Goal: Information Seeking & Learning: Learn about a topic

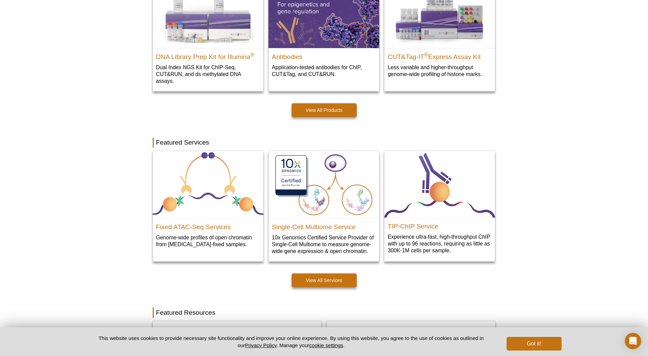
scroll to position [229, 0]
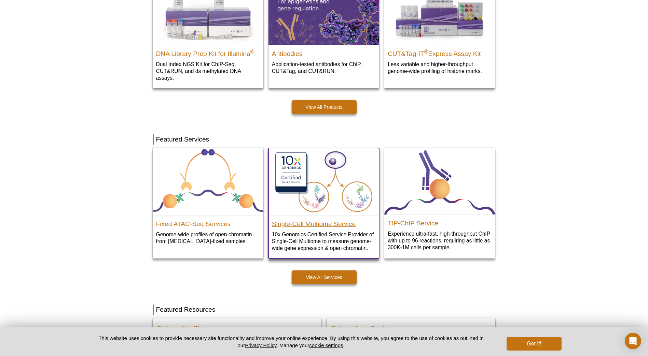
click at [343, 227] on h2 "Single-Cell Multiome Service" at bounding box center [324, 222] width 104 height 10
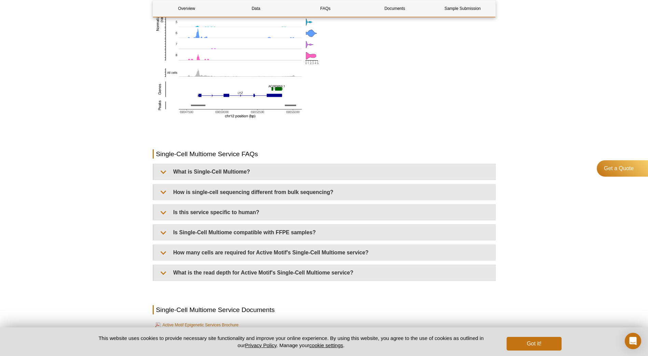
scroll to position [775, 0]
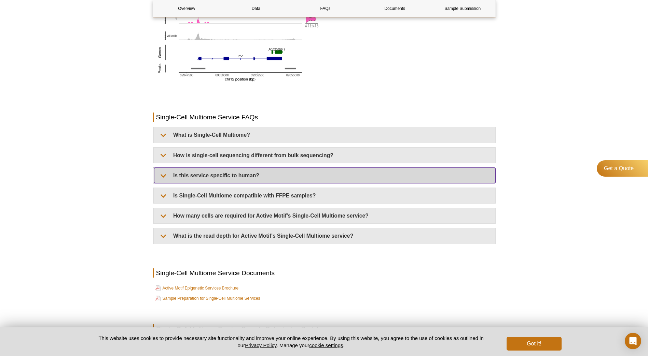
click at [212, 169] on summary "Is this service specific to human?" at bounding box center [324, 175] width 341 height 15
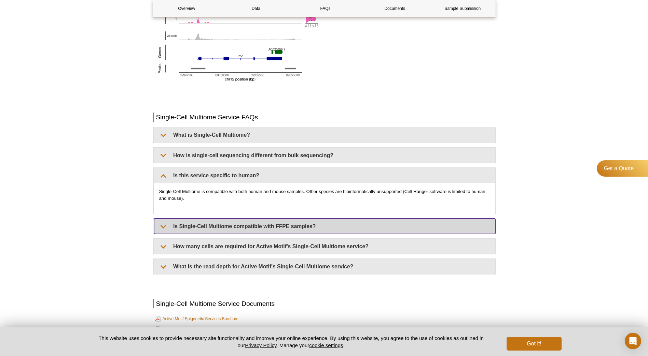
click at [312, 230] on summary "Is Single-Cell Multiome compatible with FFPE samples?​" at bounding box center [324, 226] width 341 height 15
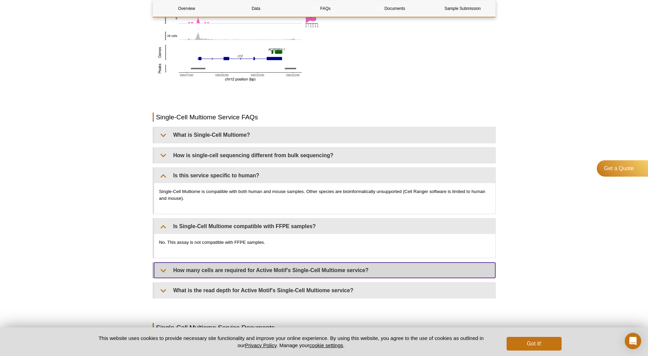
click at [349, 273] on summary "How many cells are required for Active Motif's Single-Cell Multiome service?​" at bounding box center [324, 270] width 341 height 15
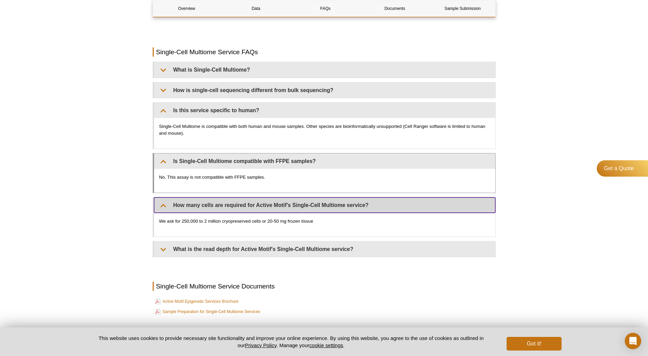
scroll to position [843, 0]
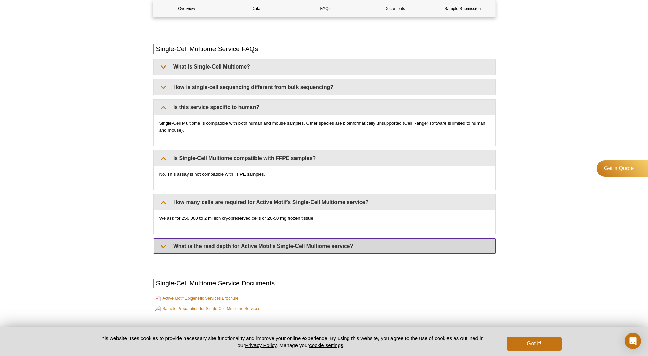
click at [401, 247] on summary "What is the read depth for Active Motif's Single-Cell Multiome service?​" at bounding box center [324, 246] width 341 height 15
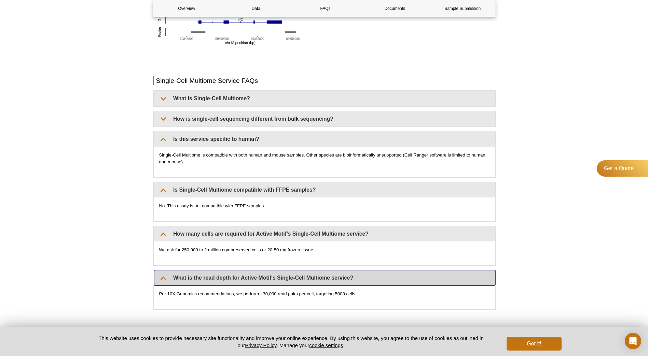
scroll to position [775, 0]
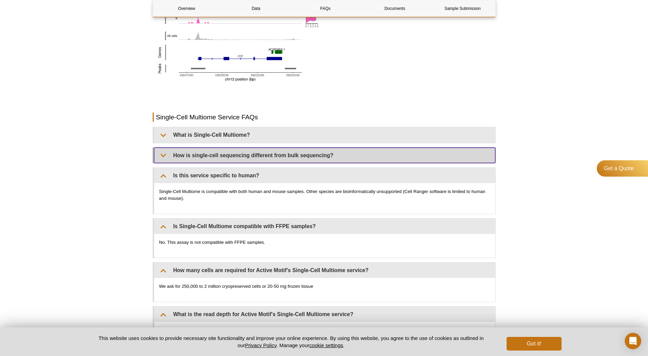
click at [258, 158] on summary "How is single-cell sequencing different from bulk sequencing?" at bounding box center [324, 155] width 341 height 15
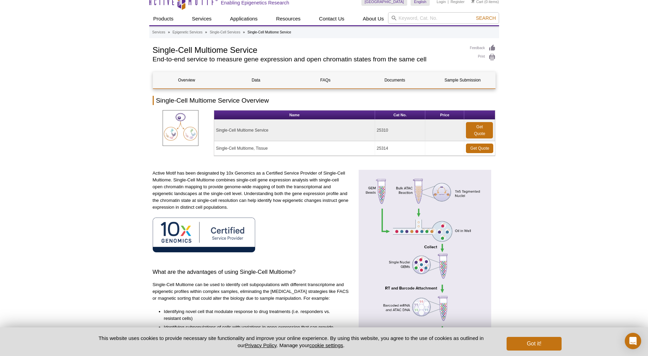
scroll to position [0, 0]
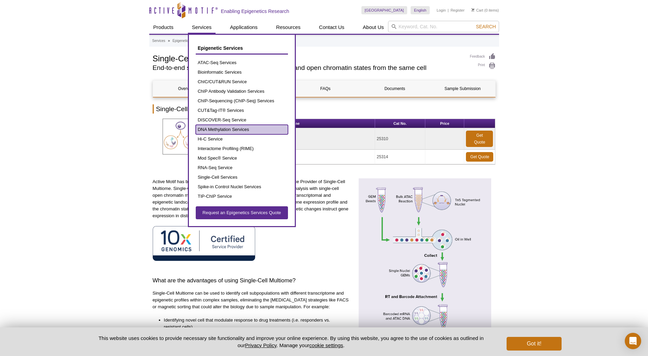
click at [227, 132] on link "DNA Methylation Services" at bounding box center [242, 130] width 92 height 10
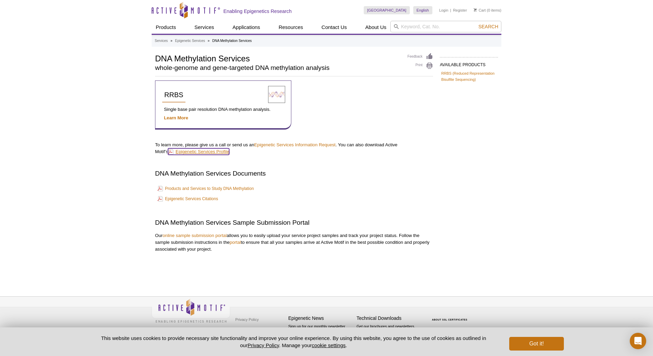
click at [203, 150] on link "Epigenetic Services Profile" at bounding box center [198, 151] width 61 height 6
